Goal: Book appointment/travel/reservation

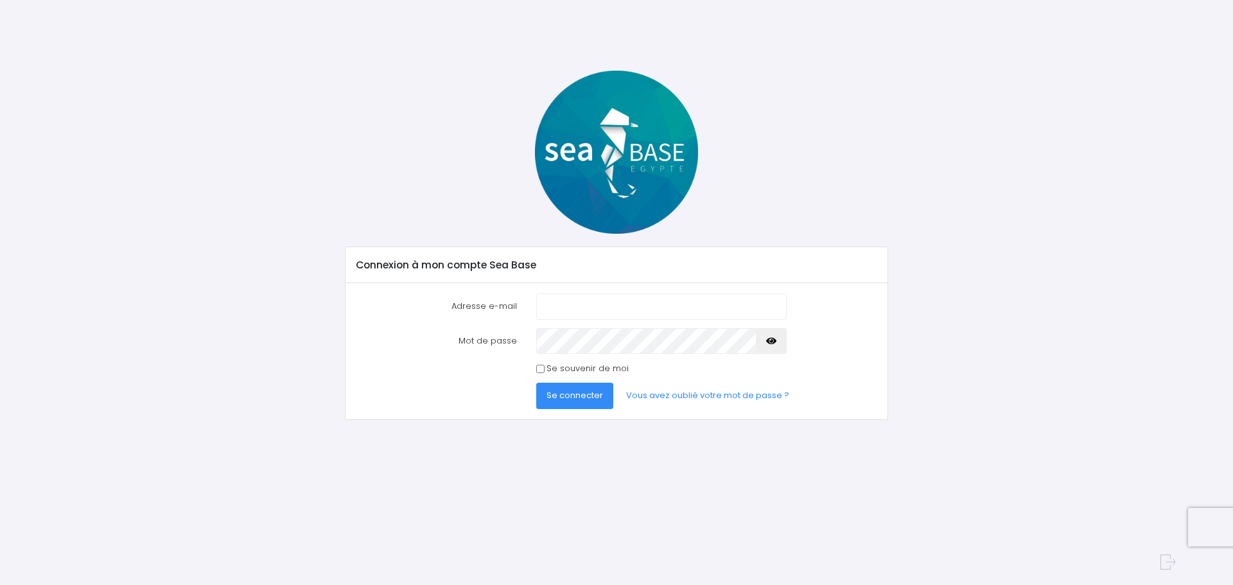
type input "ju_16@hotmail.fr"
click at [472, 351] on div "Mot de passe" at bounding box center [617, 341] width 540 height 26
click at [536, 383] on button "Se connecter" at bounding box center [574, 396] width 77 height 26
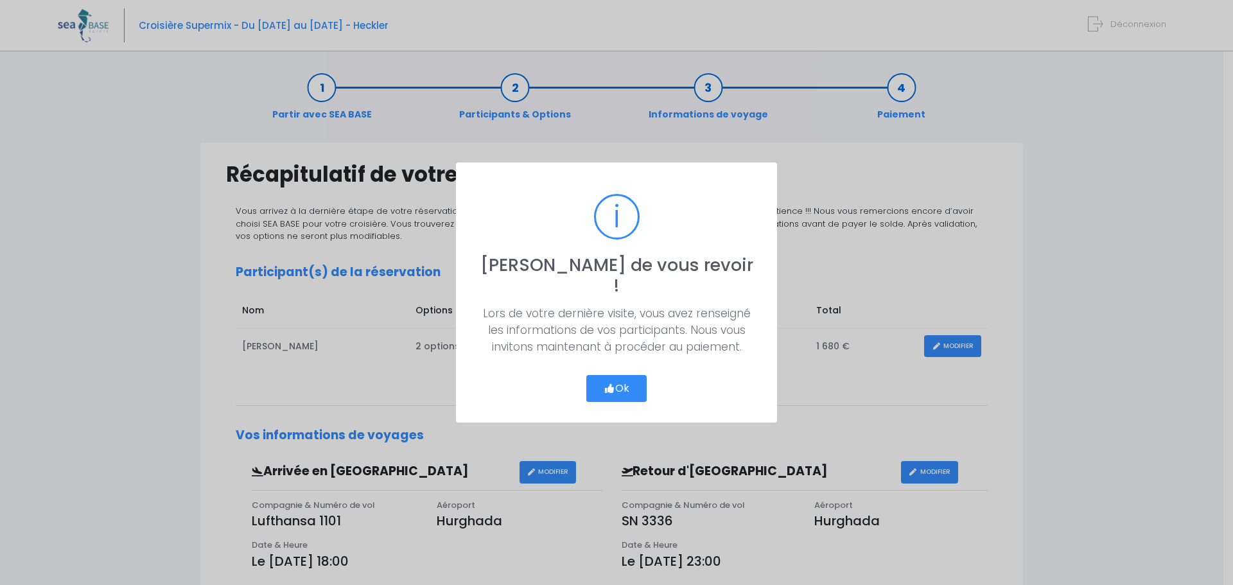
click at [629, 377] on button "Ok" at bounding box center [616, 388] width 60 height 27
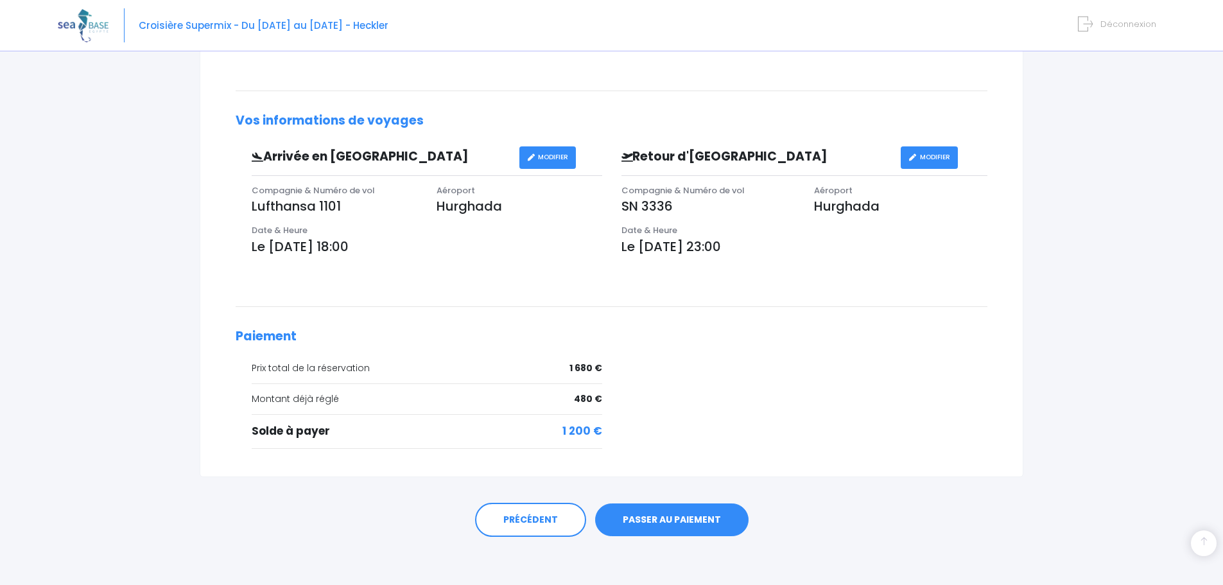
scroll to position [318, 0]
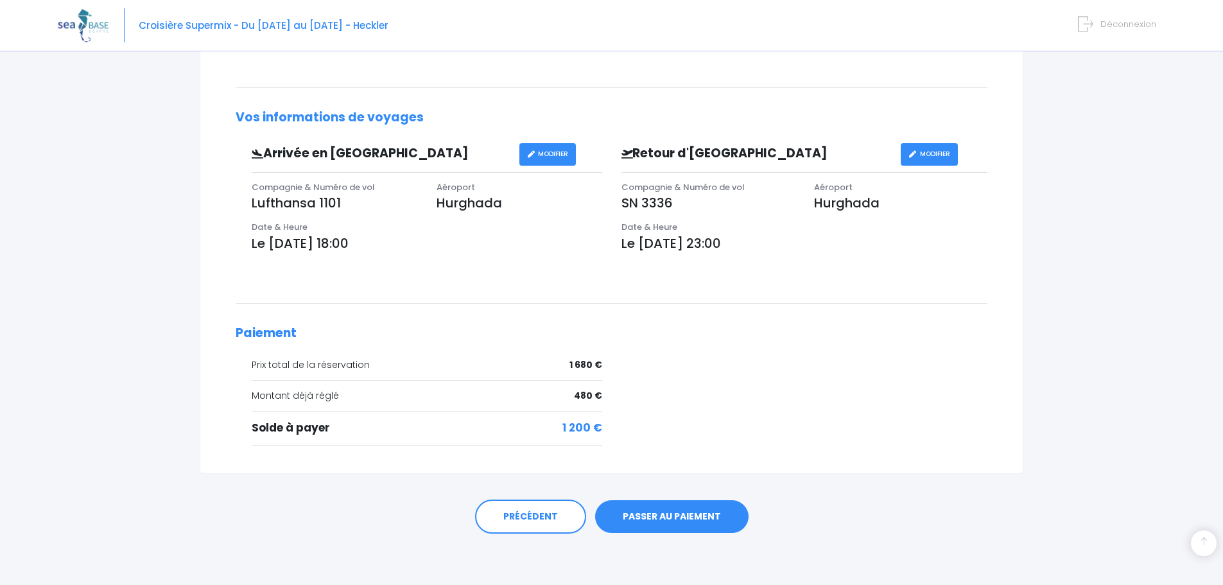
click at [694, 514] on link "PASSER AU PAIEMENT" at bounding box center [671, 516] width 153 height 33
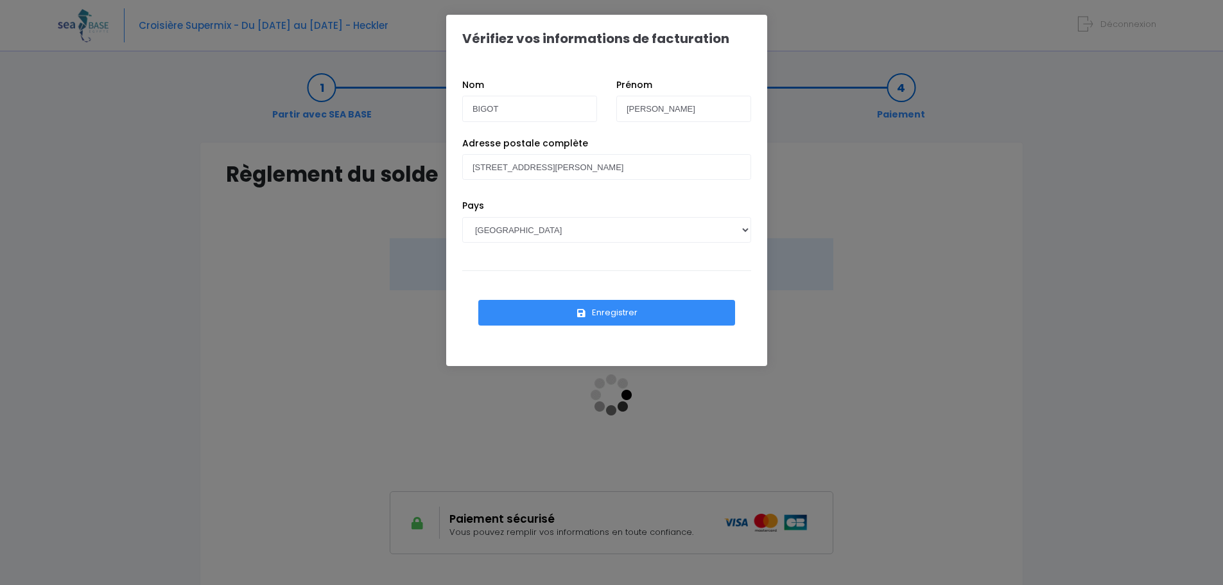
click at [635, 319] on button "Enregistrer" at bounding box center [606, 313] width 257 height 26
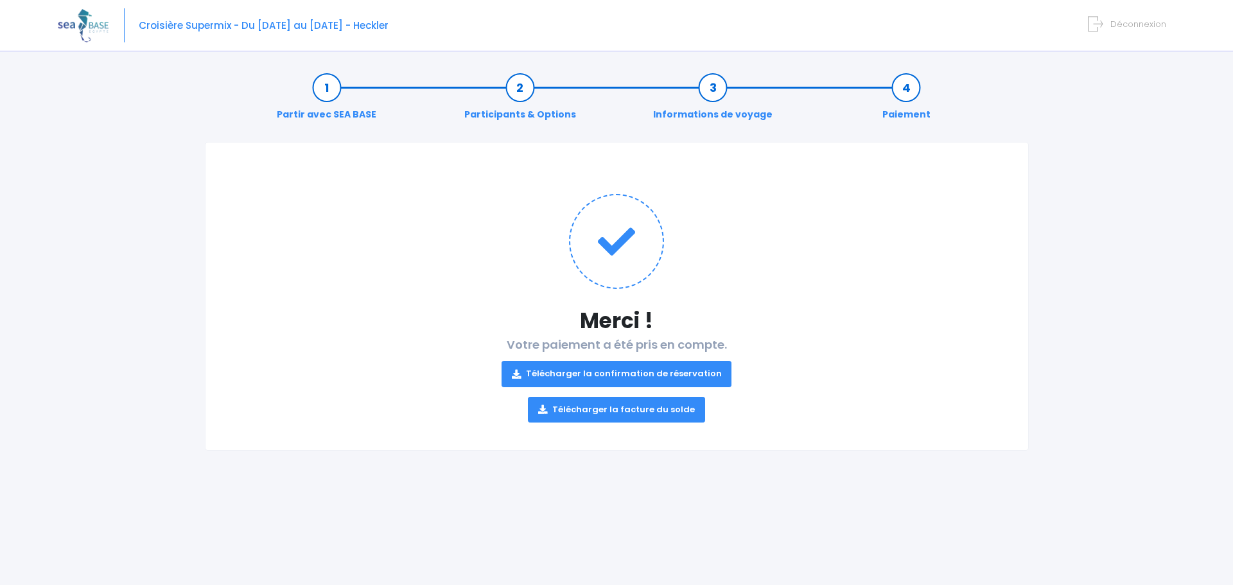
click at [642, 412] on link "Télécharger la facture du solde" at bounding box center [616, 410] width 177 height 26
click at [677, 370] on link "Télécharger la confirmation de réservation" at bounding box center [617, 374] width 231 height 26
click at [94, 23] on img at bounding box center [83, 25] width 51 height 33
click at [230, 22] on span "Croisière Supermix - Du [DATE] au [DATE] - Heckler" at bounding box center [264, 25] width 250 height 13
click at [363, 23] on span "Croisière Supermix - Du [DATE] au [DATE] - Heckler" at bounding box center [264, 25] width 250 height 13
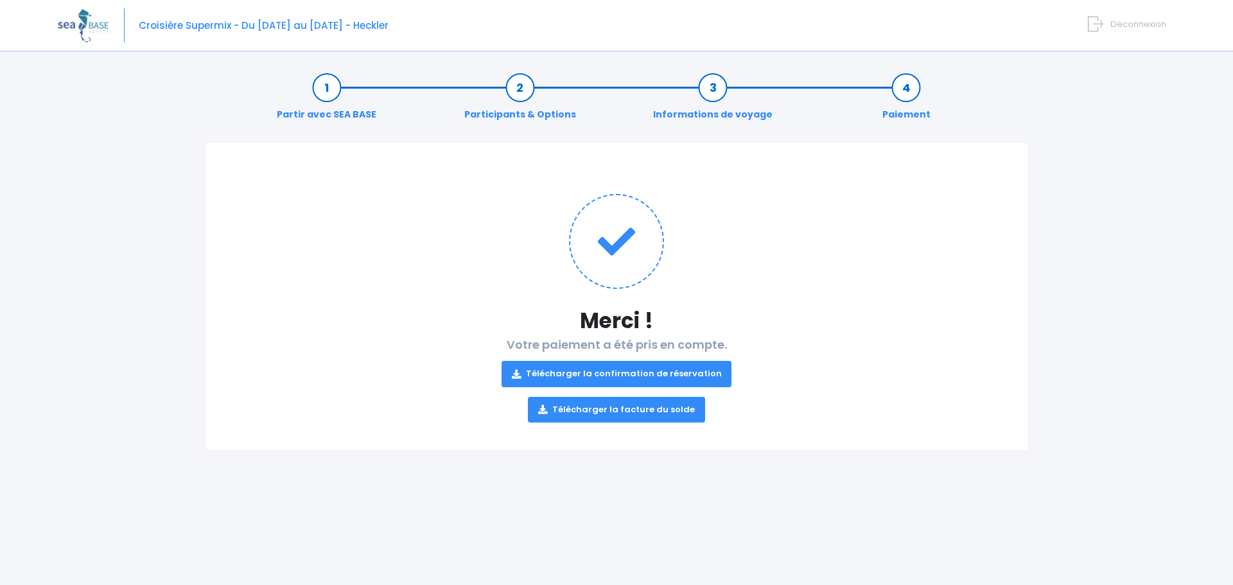
click at [991, 178] on div "Merci ! Votre paiement a été pris en compte. Télécharger la confirmation de rés…" at bounding box center [617, 296] width 824 height 309
click at [1126, 21] on span "Déconnexion" at bounding box center [1138, 24] width 56 height 12
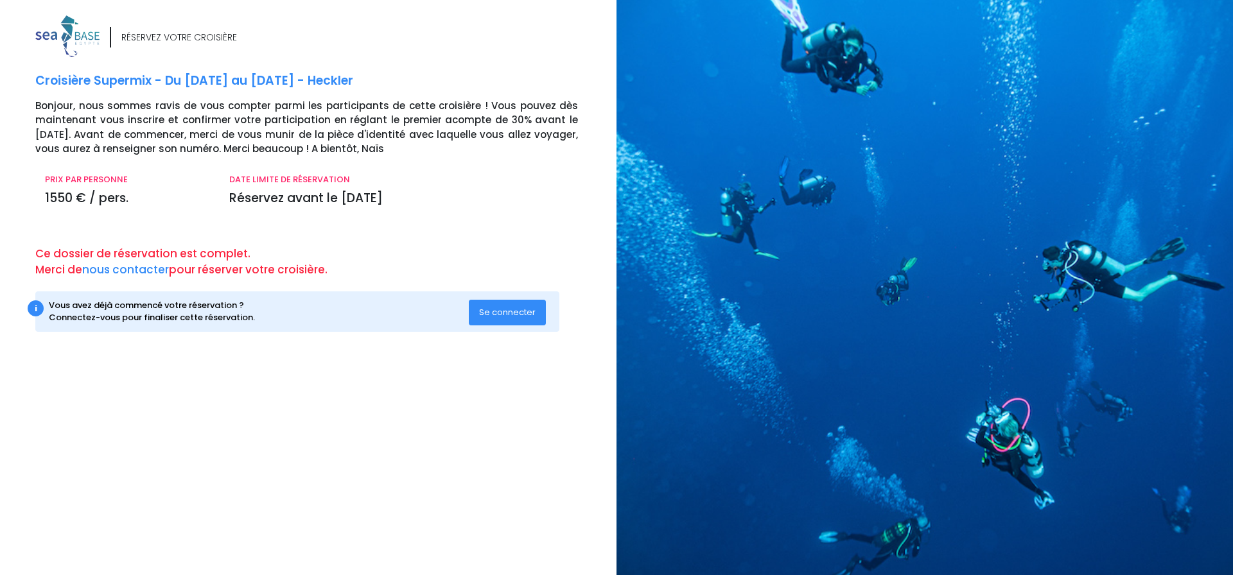
click at [528, 316] on span "Se connecter" at bounding box center [507, 312] width 57 height 12
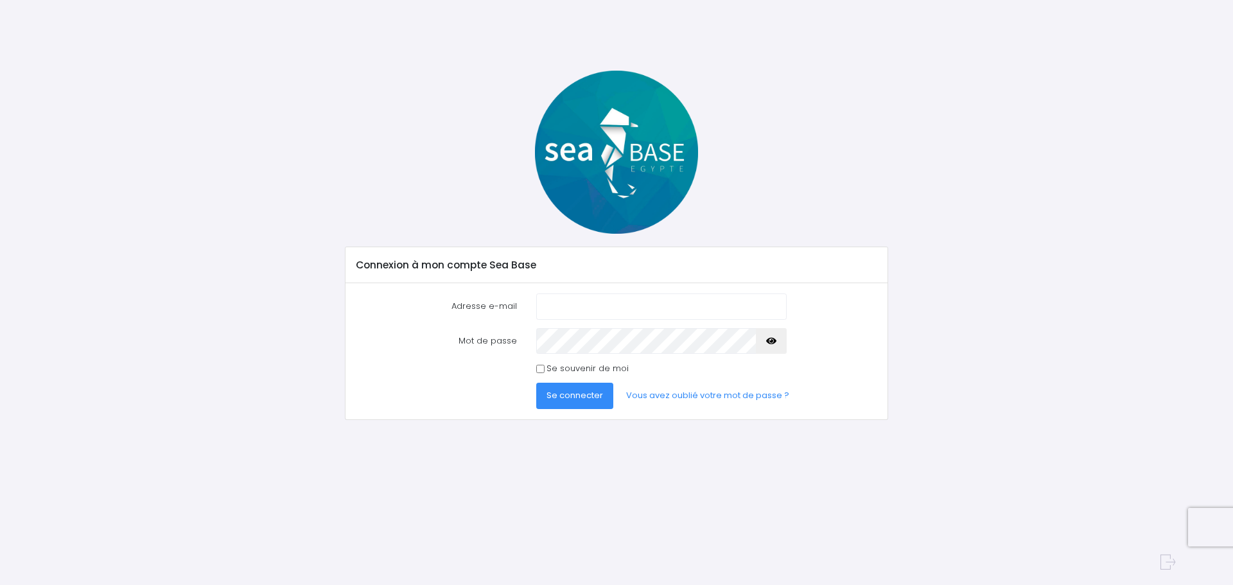
type input "ju_16@hotmail.fr"
click at [567, 391] on span "Se connecter" at bounding box center [574, 395] width 57 height 12
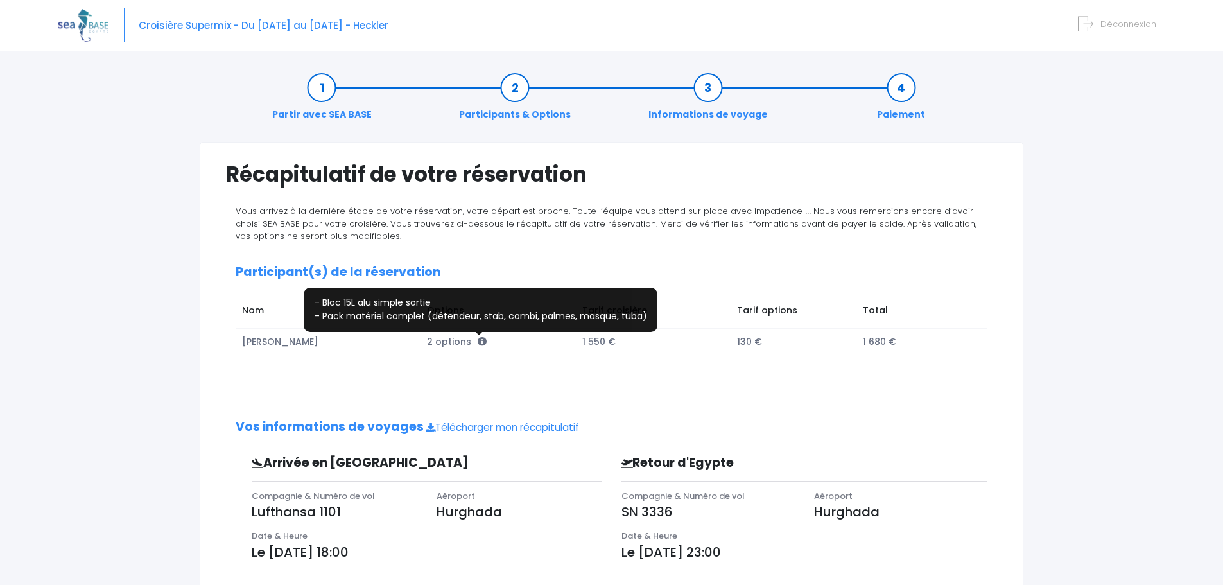
click at [478, 342] on icon at bounding box center [482, 341] width 9 height 9
